Goal: Task Accomplishment & Management: Manage account settings

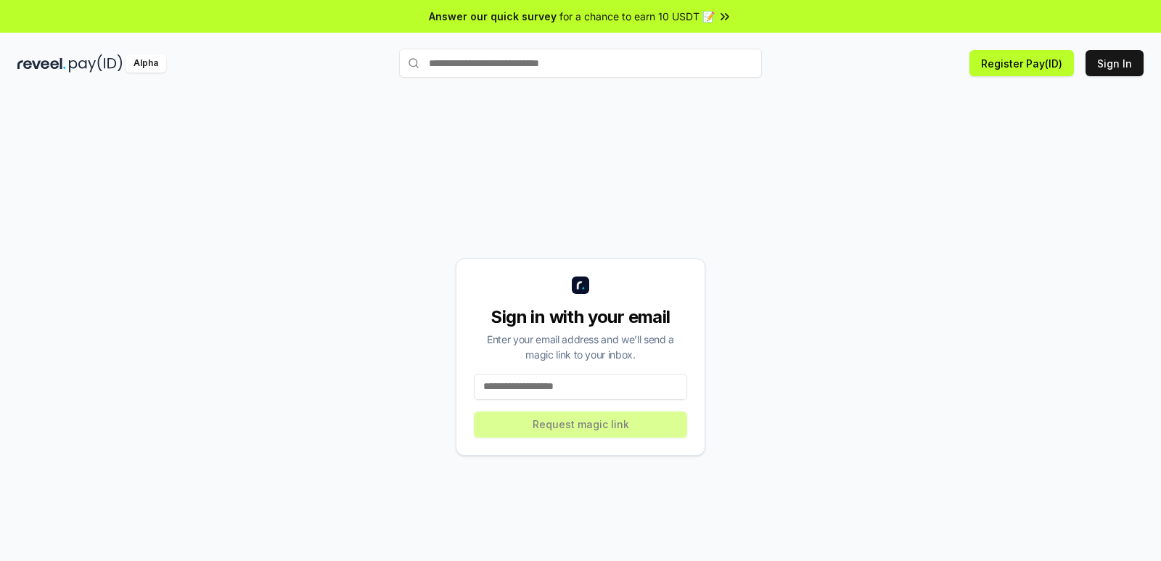
click at [548, 387] on input at bounding box center [580, 387] width 213 height 26
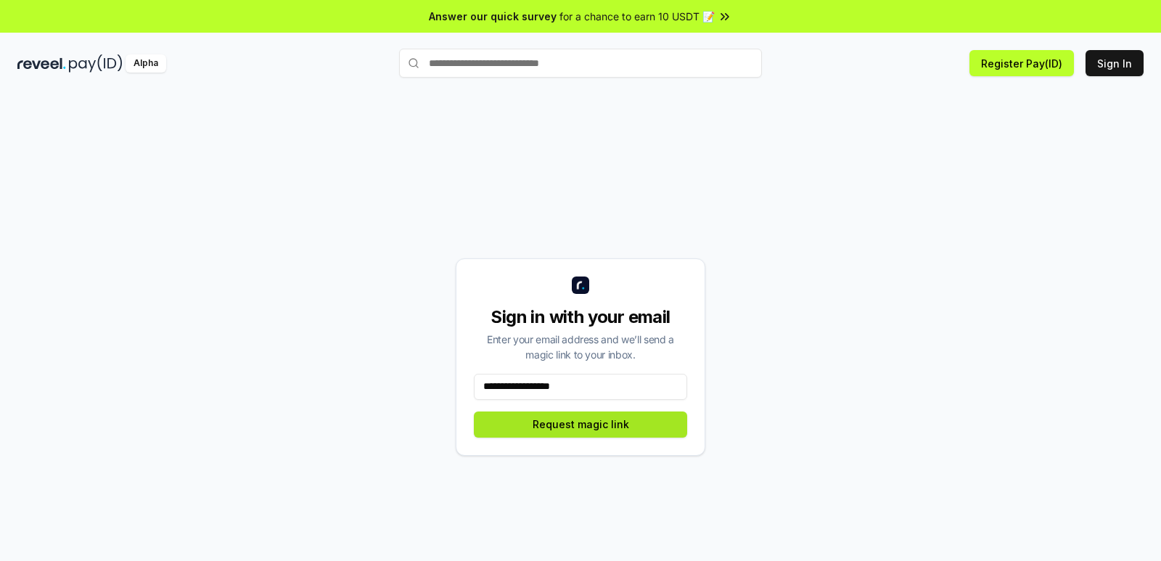
type input "**********"
click at [575, 432] on button "Request magic link" at bounding box center [580, 424] width 213 height 26
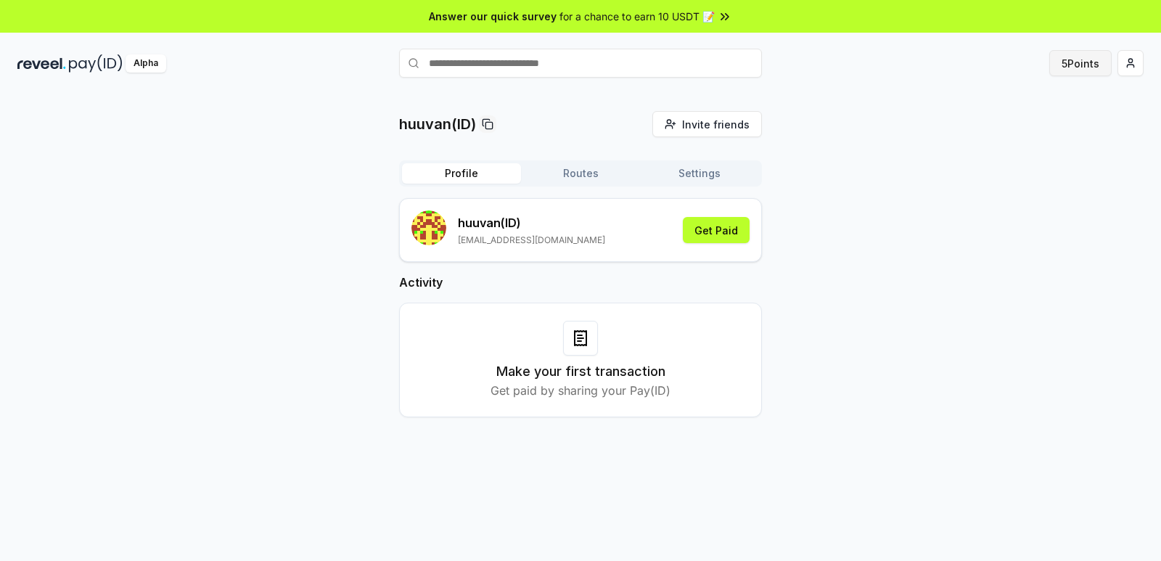
click at [1069, 62] on button "5 Points" at bounding box center [1080, 63] width 62 height 26
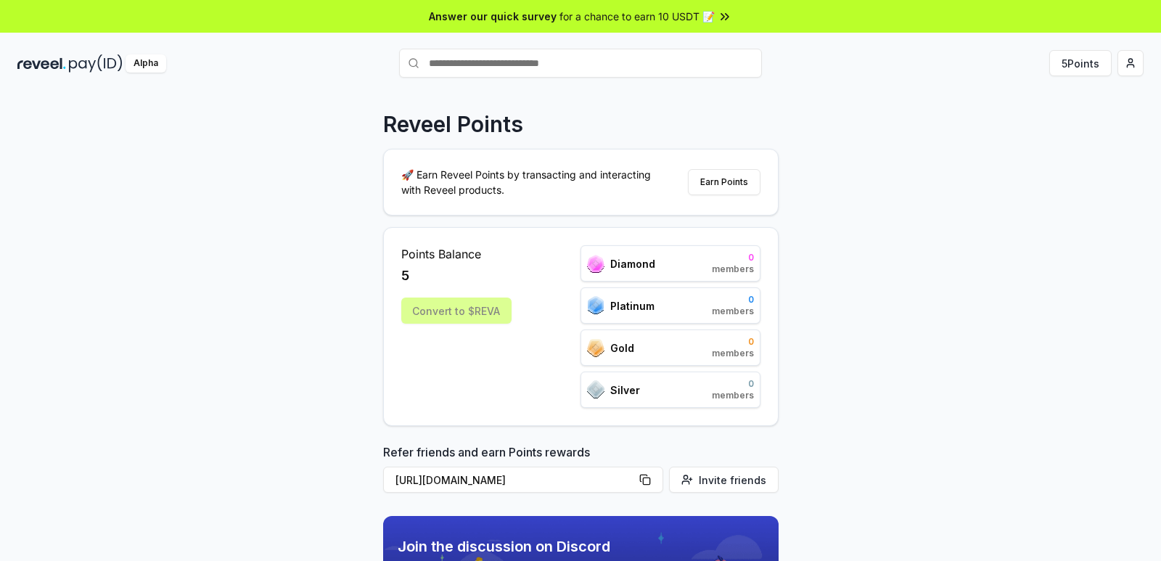
drag, startPoint x: 659, startPoint y: 302, endPoint x: 692, endPoint y: 314, distance: 35.3
click at [659, 302] on div "Platinum 0 members" at bounding box center [670, 305] width 180 height 36
click at [694, 314] on div "Platinum 0 members" at bounding box center [670, 305] width 180 height 36
click at [482, 316] on div "Convert to $REVA" at bounding box center [456, 310] width 110 height 26
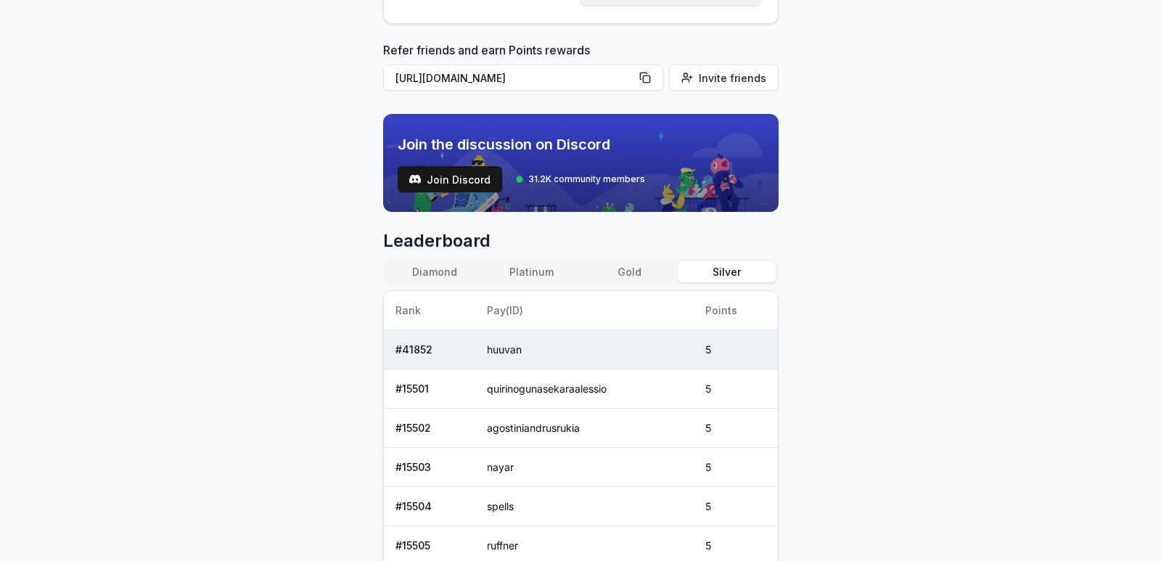
scroll to position [692, 0]
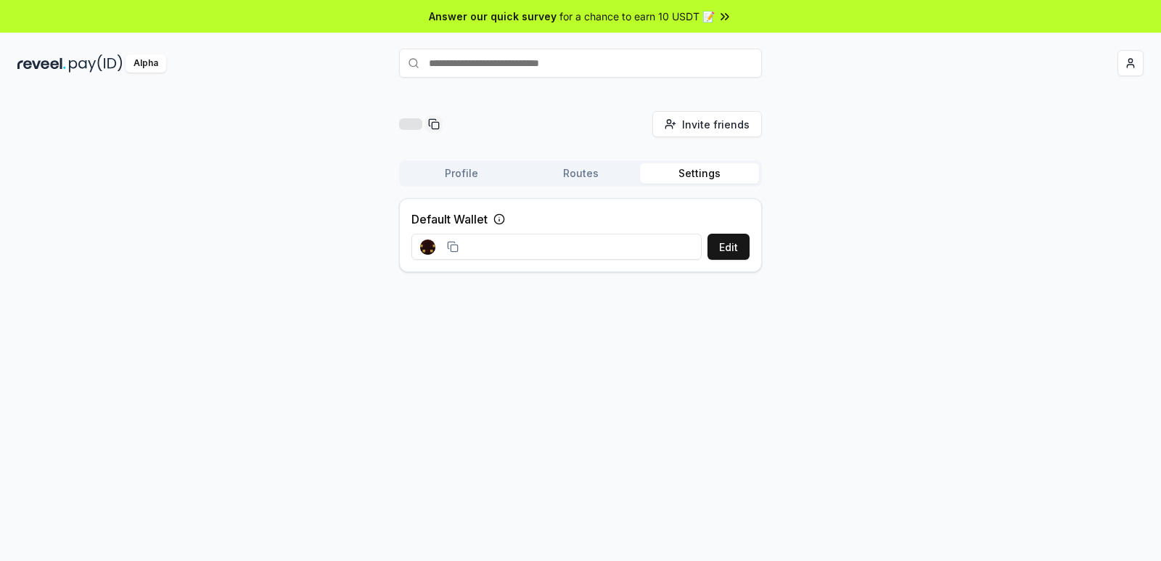
click at [597, 248] on input at bounding box center [556, 247] width 290 height 26
drag, startPoint x: 506, startPoint y: 251, endPoint x: 771, endPoint y: 263, distance: 265.8
click at [771, 263] on div "huuvan(ID) Invite friends Invite Profile Routes Settings Default Wallet Edit 0x…" at bounding box center [580, 197] width 1126 height 173
click at [686, 245] on icon at bounding box center [689, 247] width 12 height 12
click at [1021, 145] on div "huuvan(ID) Invite friends Invite Profile Routes Settings Default Wallet Edit 0x…" at bounding box center [580, 197] width 1126 height 173
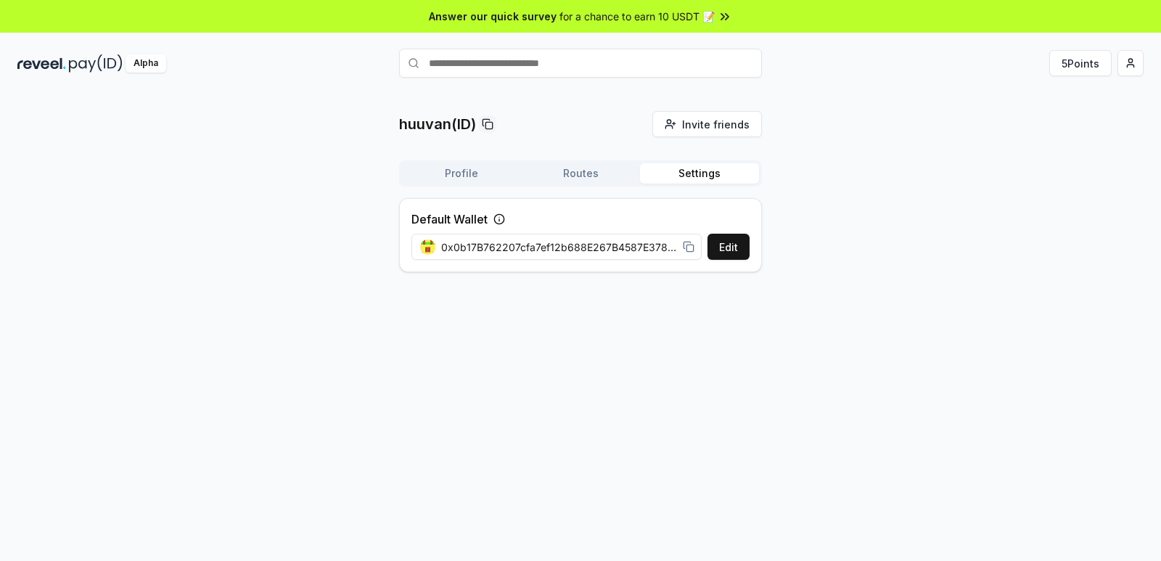
click at [1138, 64] on html "Answer our quick survey for a chance to earn 10 USDT 📝 Alpha 5 Points huuvan(ID…" at bounding box center [580, 280] width 1161 height 561
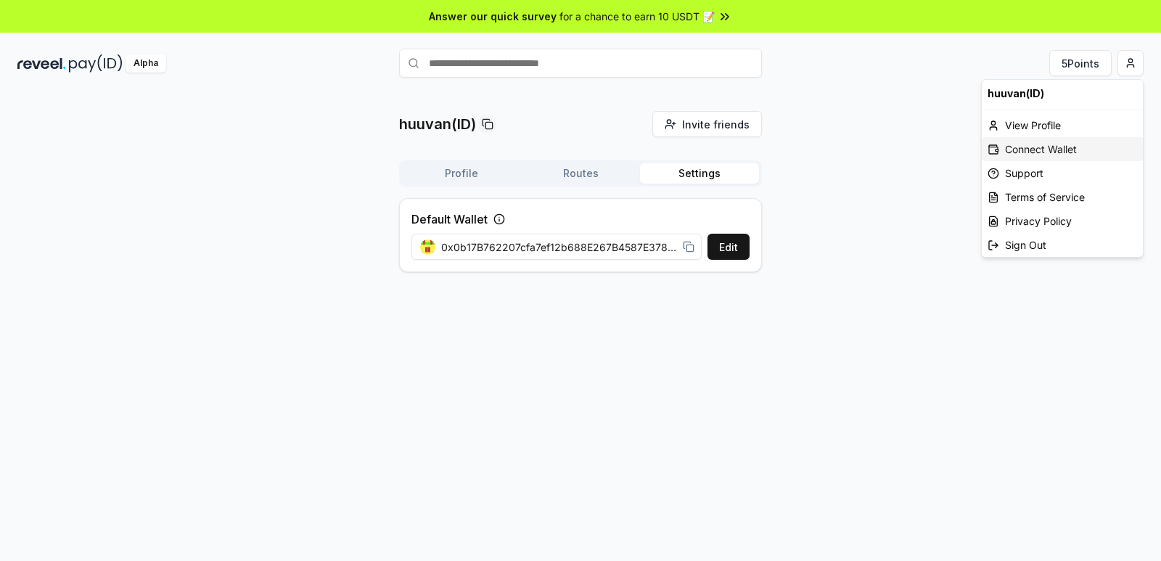
click at [1035, 149] on div "Connect Wallet" at bounding box center [1061, 149] width 161 height 24
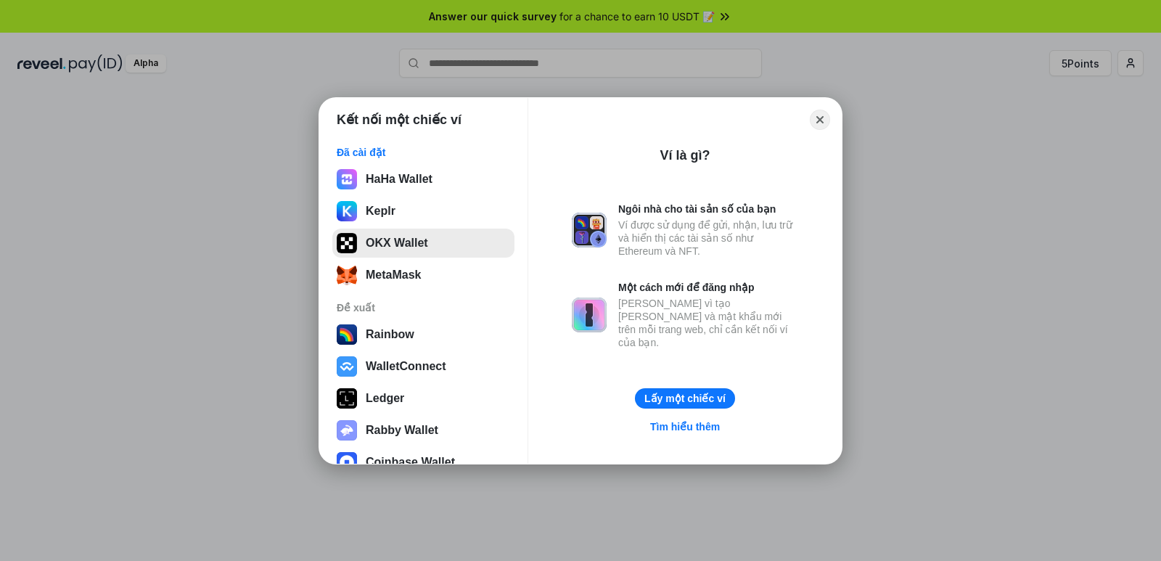
click at [356, 231] on button "OKX Wallet" at bounding box center [423, 243] width 182 height 29
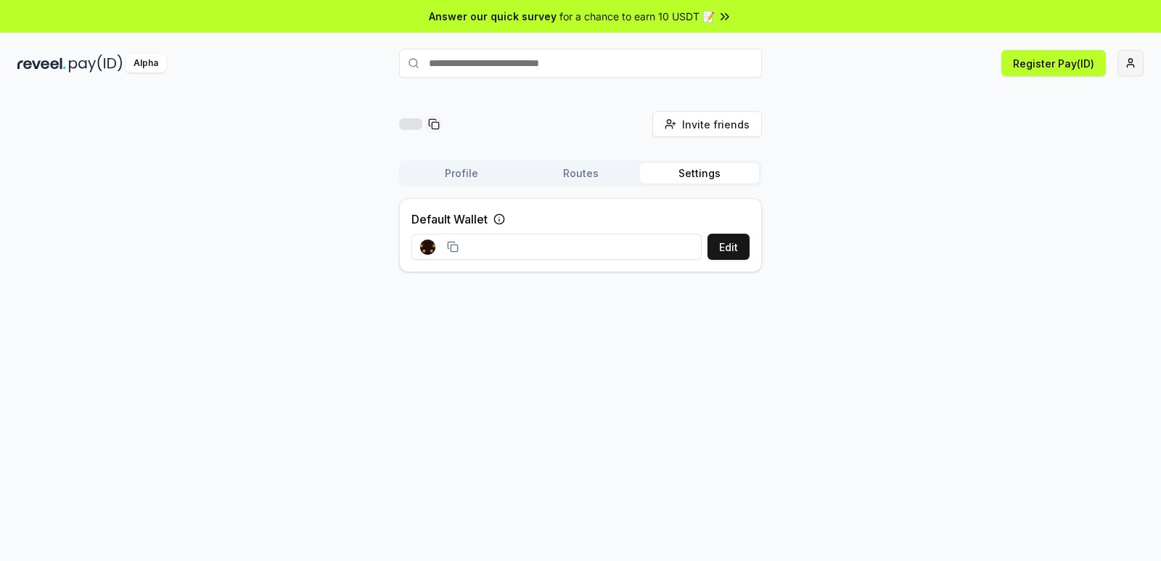
click at [1129, 64] on html "Answer our quick survey for a chance to earn 10 USDT 📝 Alpha Register Pay(ID) I…" at bounding box center [580, 280] width 1161 height 561
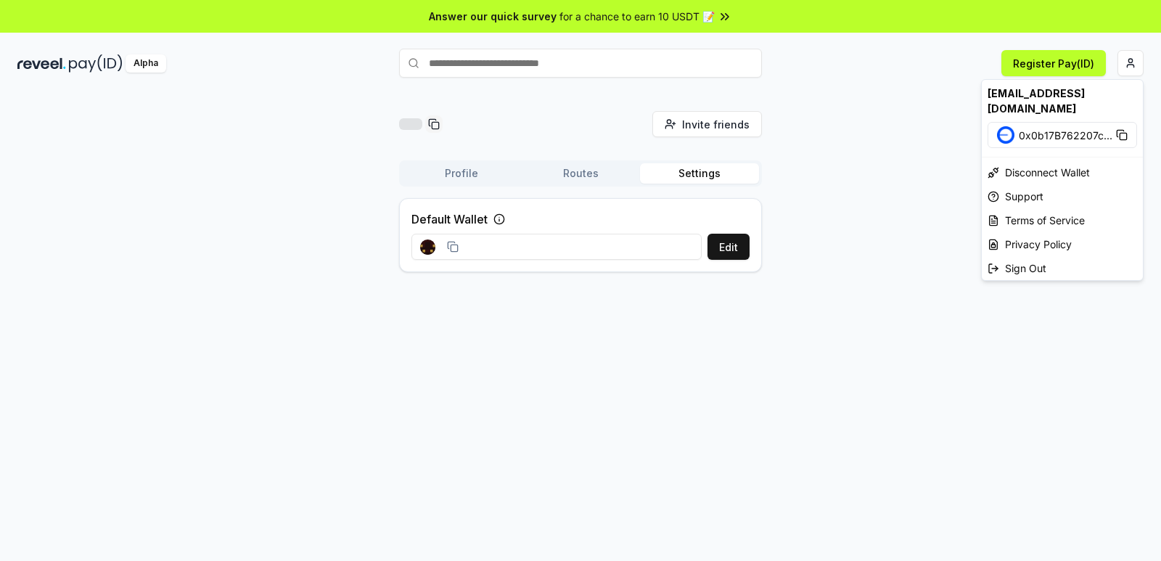
drag, startPoint x: 828, startPoint y: 215, endPoint x: 815, endPoint y: 213, distance: 13.2
click at [828, 215] on html "Answer our quick survey for a chance to earn 10 USDT 📝 Alpha Register Pay(ID) I…" at bounding box center [580, 280] width 1161 height 561
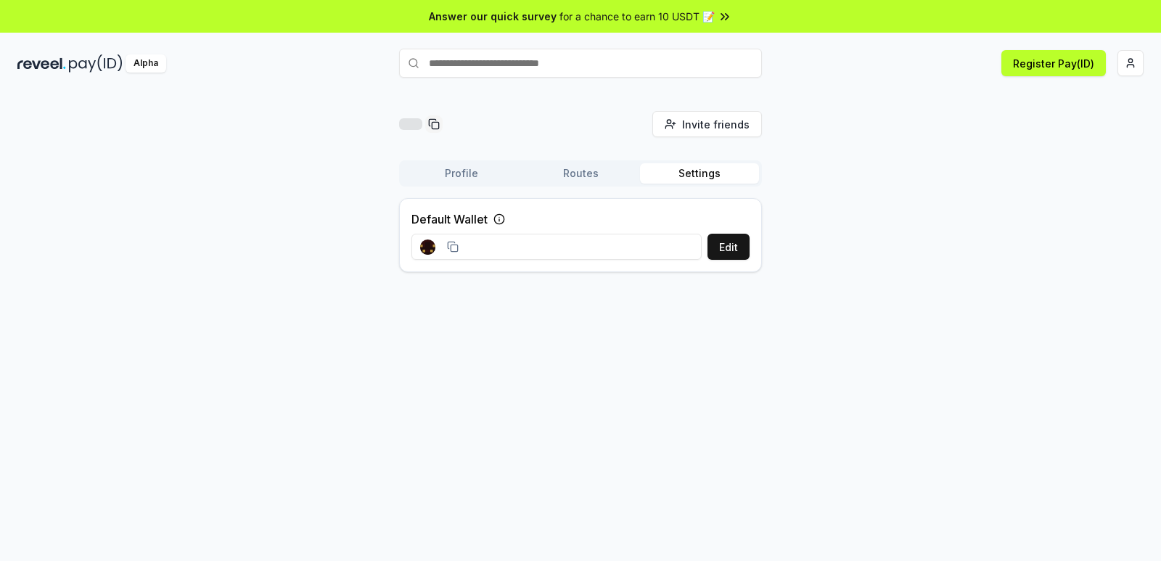
click at [580, 186] on div "Profile Routes Settings" at bounding box center [580, 173] width 363 height 26
click at [576, 176] on button "Routes" at bounding box center [580, 173] width 119 height 20
click at [469, 175] on button "Profile" at bounding box center [461, 173] width 119 height 20
click at [722, 180] on button "Settings" at bounding box center [699, 173] width 119 height 20
click at [595, 170] on button "Routes" at bounding box center [580, 173] width 119 height 20
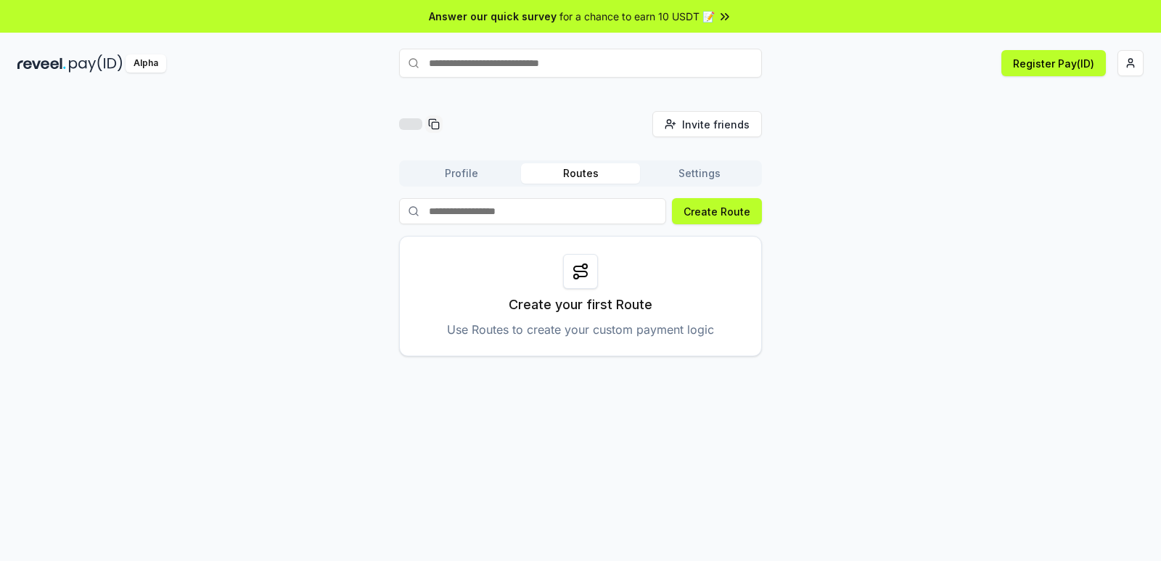
click at [691, 168] on button "Settings" at bounding box center [699, 173] width 119 height 20
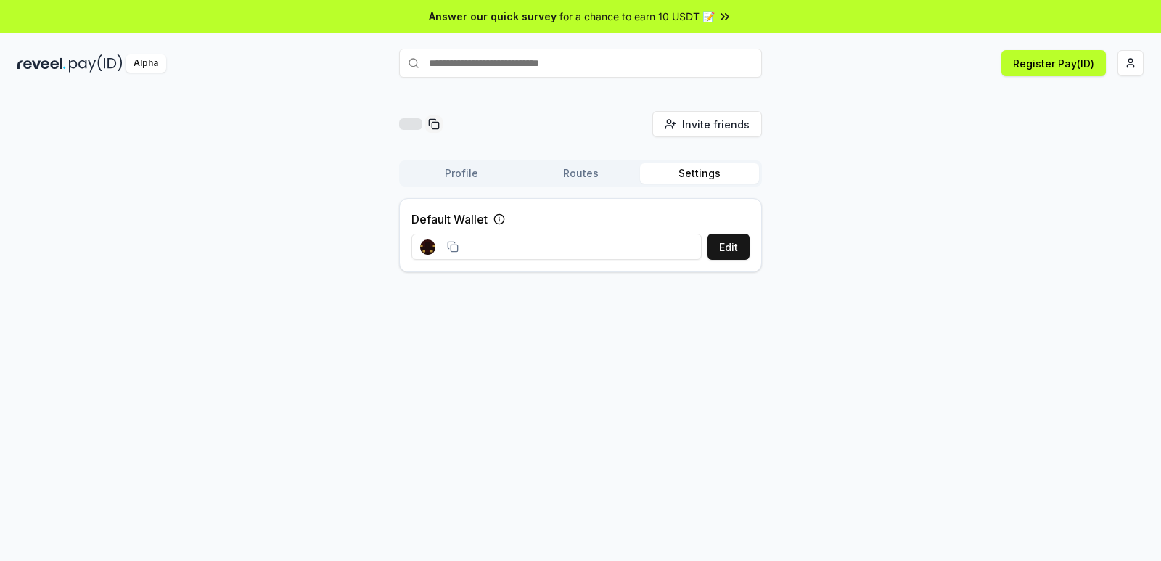
click at [261, 362] on div "Invite friends Invite Profile Routes Settings Default Wallet Edit" at bounding box center [580, 342] width 1161 height 520
click at [592, 175] on button "Routes" at bounding box center [580, 173] width 119 height 20
